Goal: Task Accomplishment & Management: Use online tool/utility

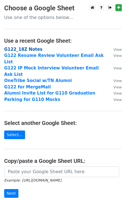
click at [28, 48] on strong "G122_18Z Notes" at bounding box center [23, 49] width 38 height 5
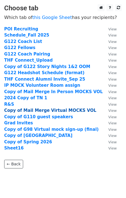
click at [32, 111] on strong "Copy of Mail Merge Virtual MOCKS VOL" at bounding box center [50, 110] width 92 height 5
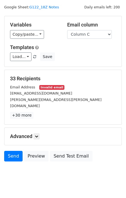
scroll to position [14, 0]
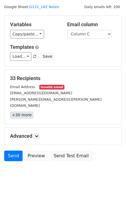
click at [18, 111] on link "+30 more" at bounding box center [21, 114] width 23 height 7
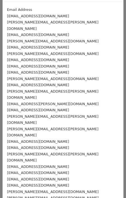
scroll to position [59, 0]
